Goal: Task Accomplishment & Management: Manage account settings

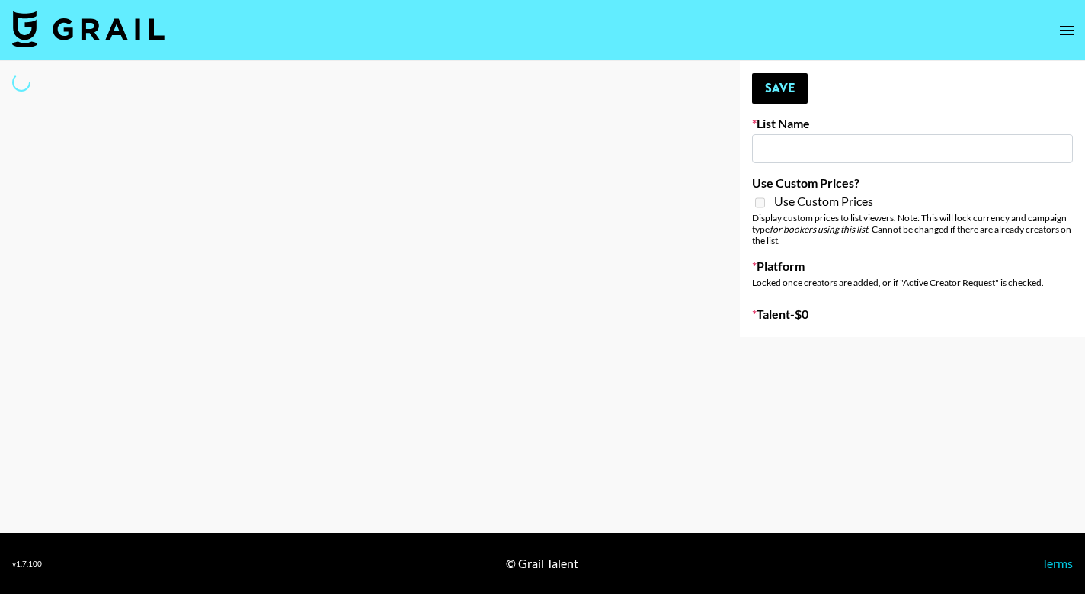
click at [840, 140] on input at bounding box center [912, 148] width 321 height 29
type input "sy"
select select "Song"
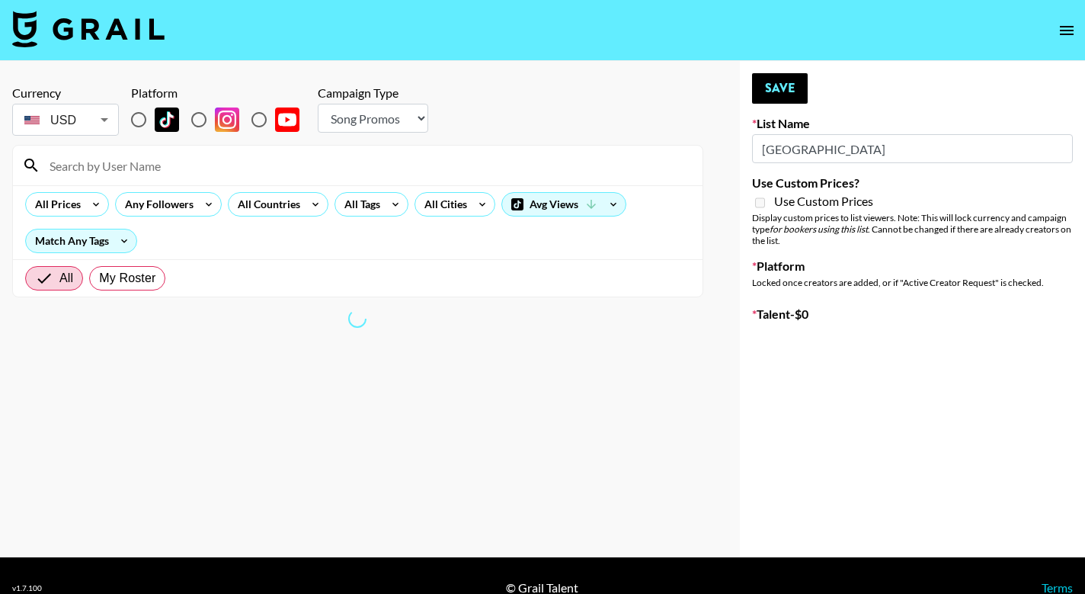
type input "[GEOGRAPHIC_DATA]"
drag, startPoint x: 840, startPoint y: 140, endPoint x: 419, endPoint y: 173, distance: 421.9
click at [419, 173] on input at bounding box center [366, 165] width 653 height 24
type input "sydneych"
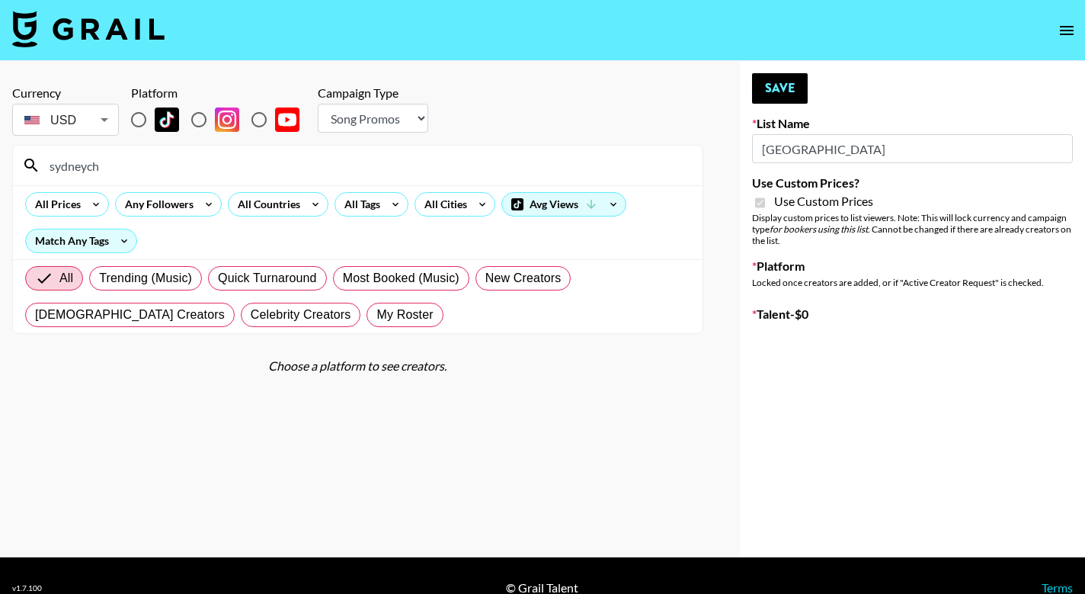
type input "Nippies"
checkbox input "true"
radio input "true"
select select "Brand"
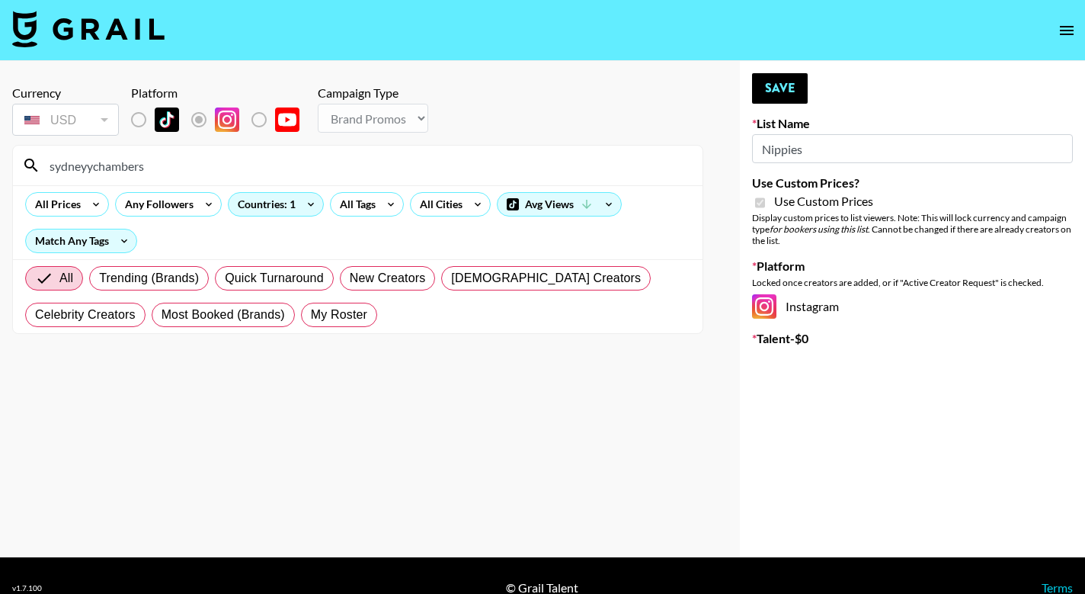
type input "sydneyychambers"
drag, startPoint x: 156, startPoint y: 168, endPoint x: -6, endPoint y: 163, distance: 162.4
click at [0, 163] on html "Currency USD USD ​ Platform Campaign Type Choose Type... Song Promos Brand Prom…" at bounding box center [542, 309] width 1085 height 618
type input "sydneyychambers"
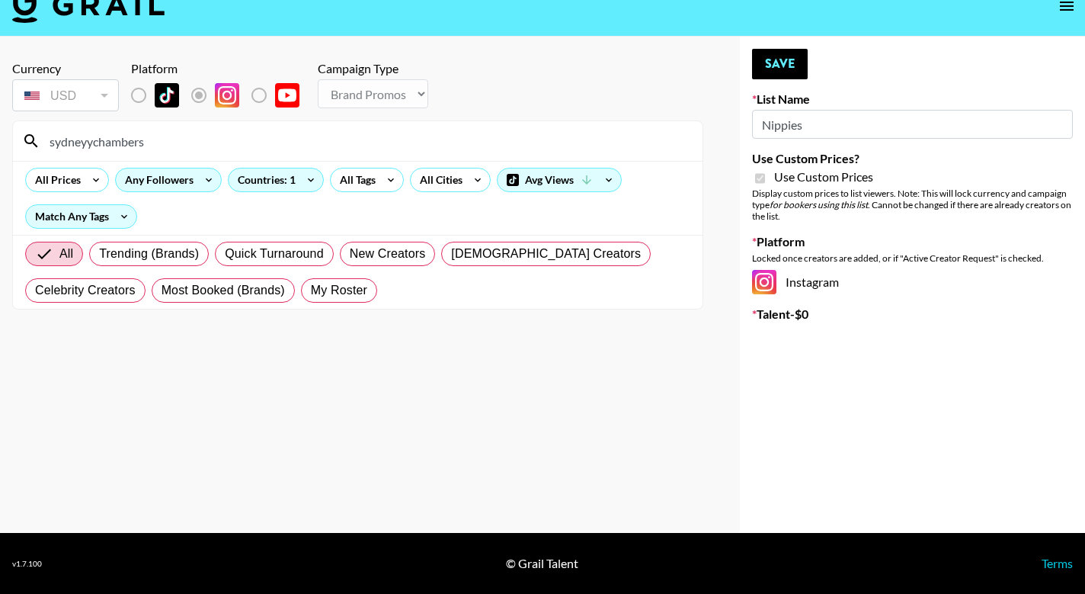
scroll to position [24, 0]
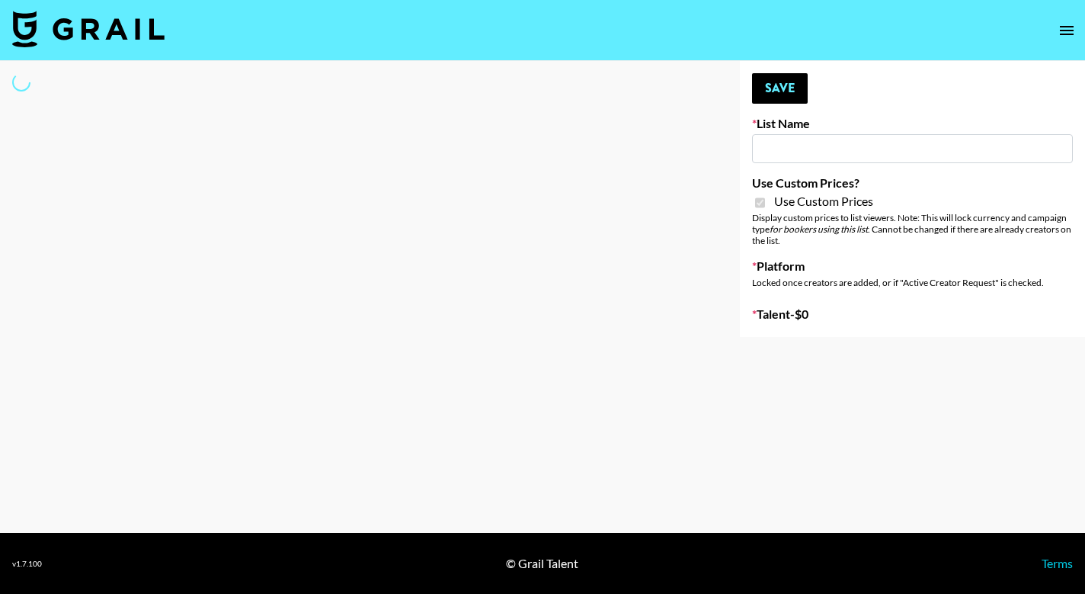
type input "Nippies"
checkbox input "true"
select select "Brand"
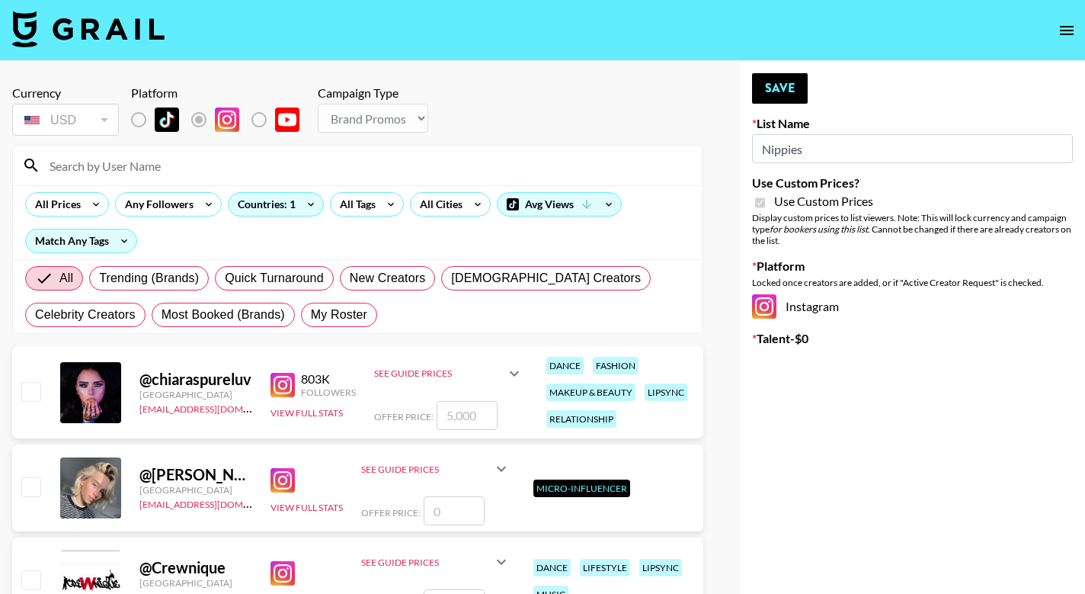
click at [235, 165] on input at bounding box center [366, 165] width 653 height 24
type input "a"
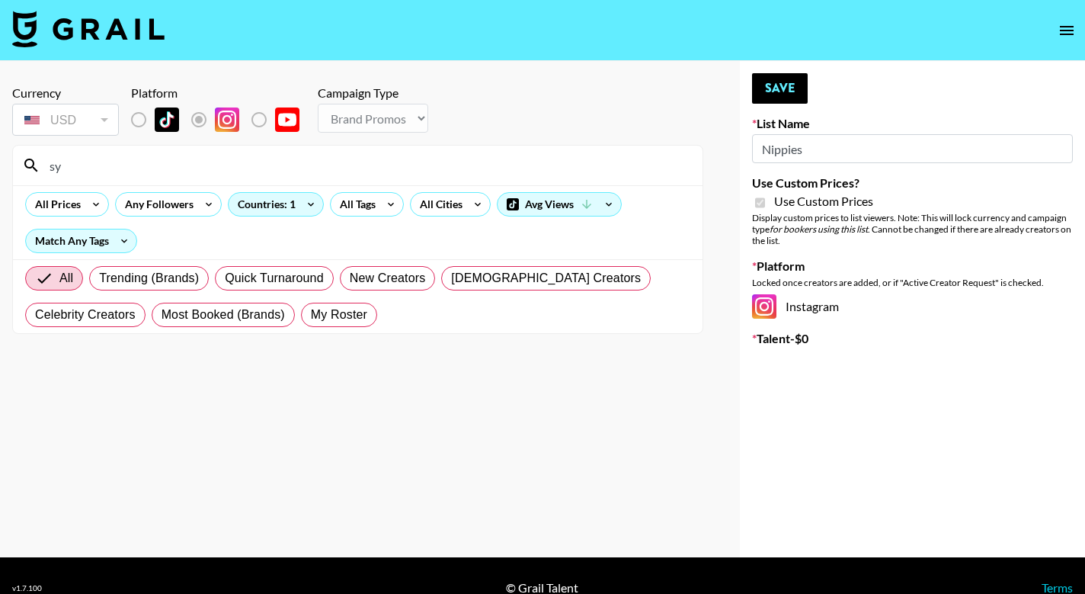
type input "s"
type input "@sydneyy"
click at [328, 313] on span "My Roster" at bounding box center [339, 315] width 56 height 18
click at [311, 315] on input "My Roster" at bounding box center [311, 315] width 0 height 0
radio input "true"
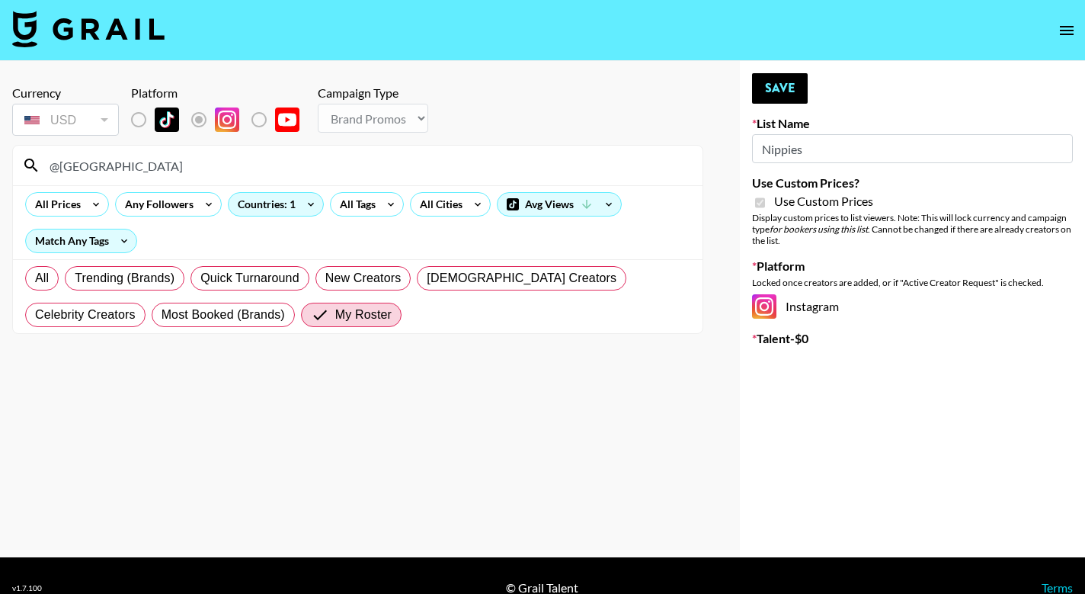
drag, startPoint x: 101, startPoint y: 165, endPoint x: 26, endPoint y: 162, distance: 74.7
click at [26, 165] on div "@sydneyy" at bounding box center [358, 166] width 690 height 40
radio input "true"
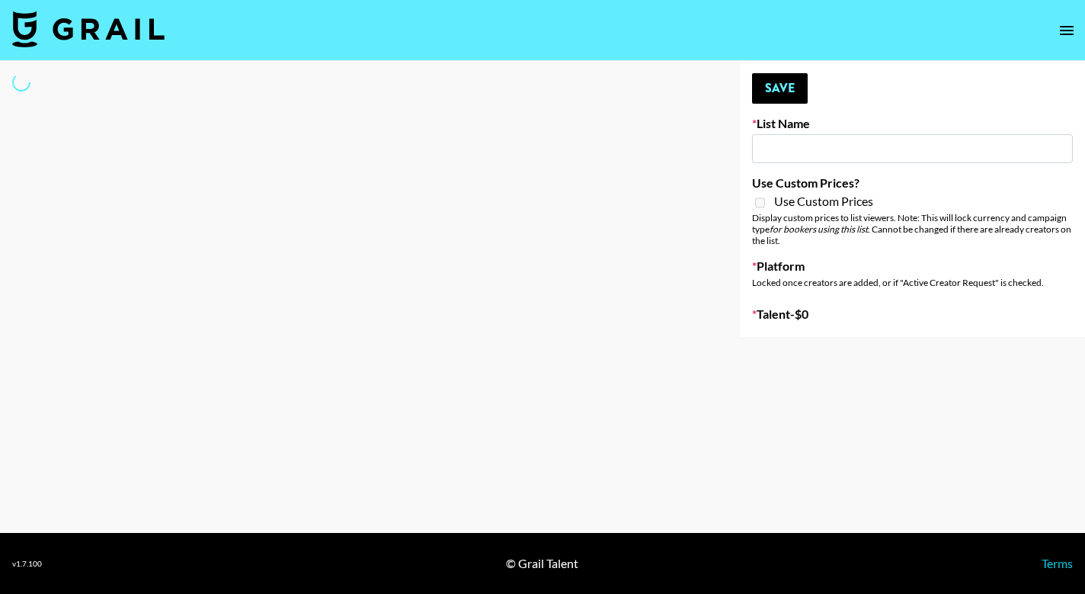
type input "[PERSON_NAME] Promo"
select select "Song"
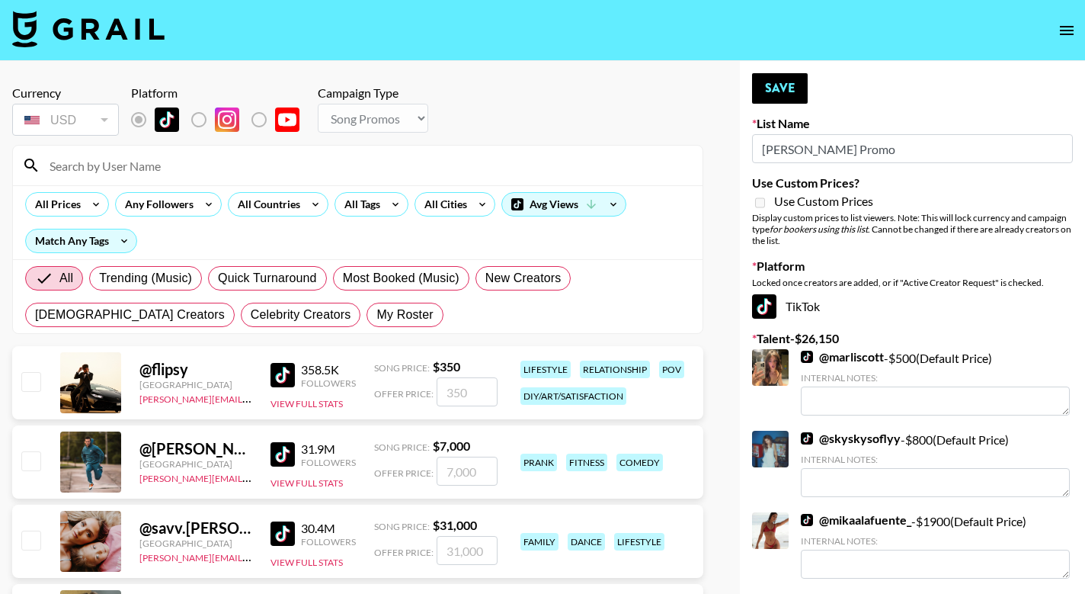
click at [250, 162] on input at bounding box center [366, 165] width 653 height 24
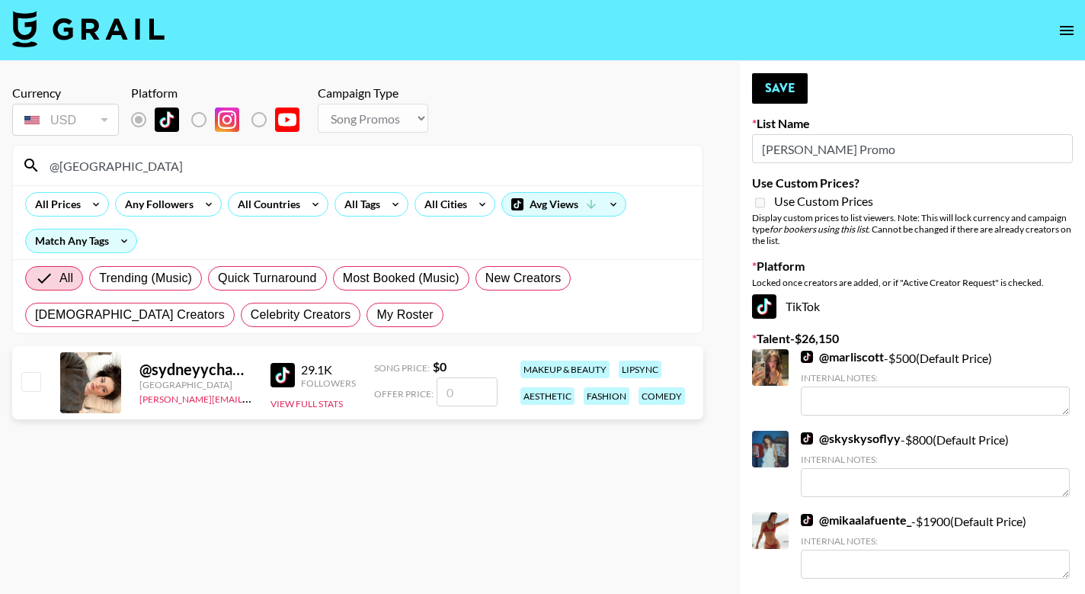
type input "@sydneyy"
click at [27, 383] on input "checkbox" at bounding box center [30, 381] width 18 height 18
click at [30, 382] on input "checkbox" at bounding box center [30, 381] width 18 height 18
click at [466, 395] on input "number" at bounding box center [467, 391] width 61 height 29
checkbox input "true"
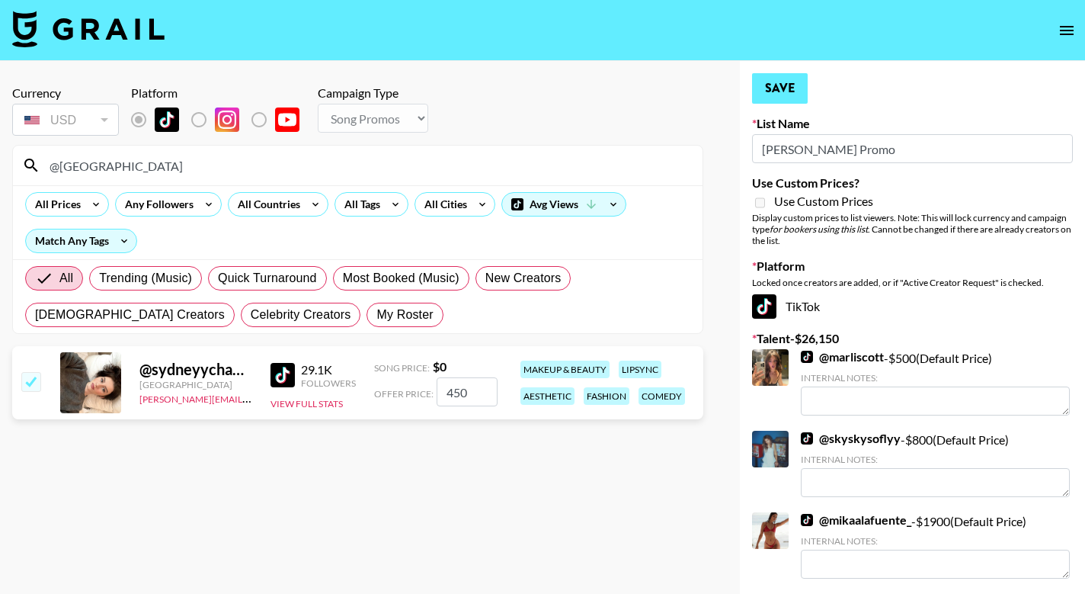
type input "450"
click at [777, 91] on button "Save" at bounding box center [780, 88] width 56 height 30
